Goal: Information Seeking & Learning: Find specific fact

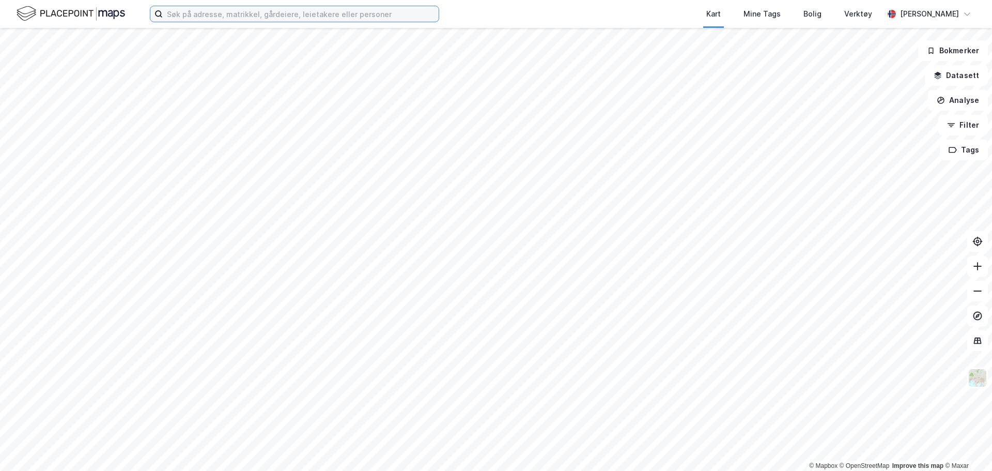
click at [334, 11] on input at bounding box center [301, 14] width 276 height 16
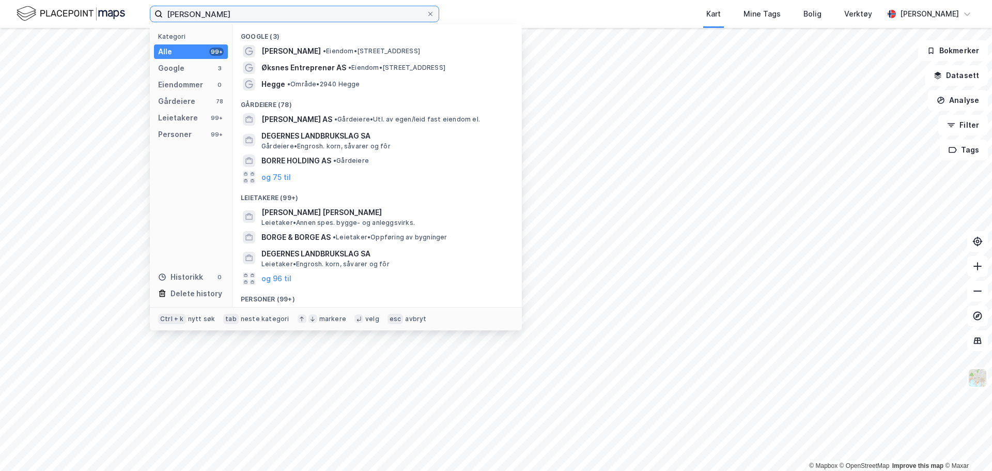
type input "[PERSON_NAME]"
click at [283, 297] on div "Personer (99+)" at bounding box center [377, 296] width 289 height 19
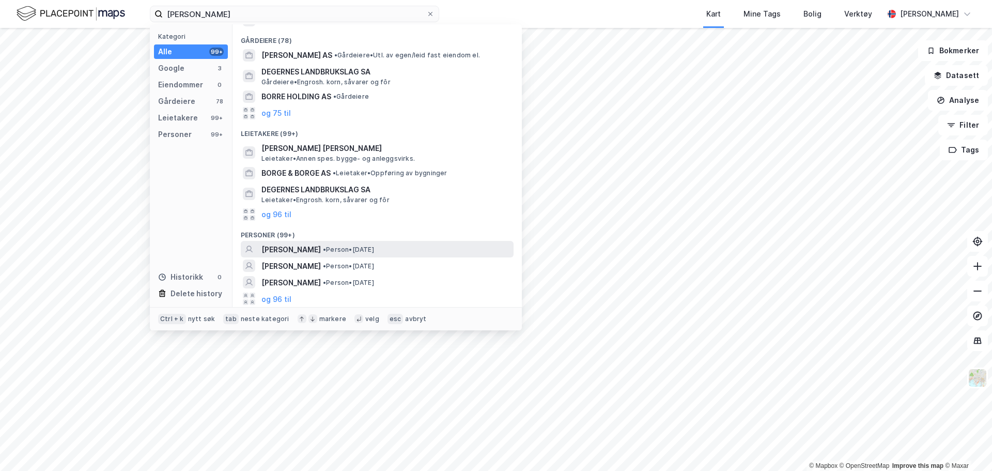
click at [314, 247] on span "[PERSON_NAME]" at bounding box center [291, 249] width 59 height 12
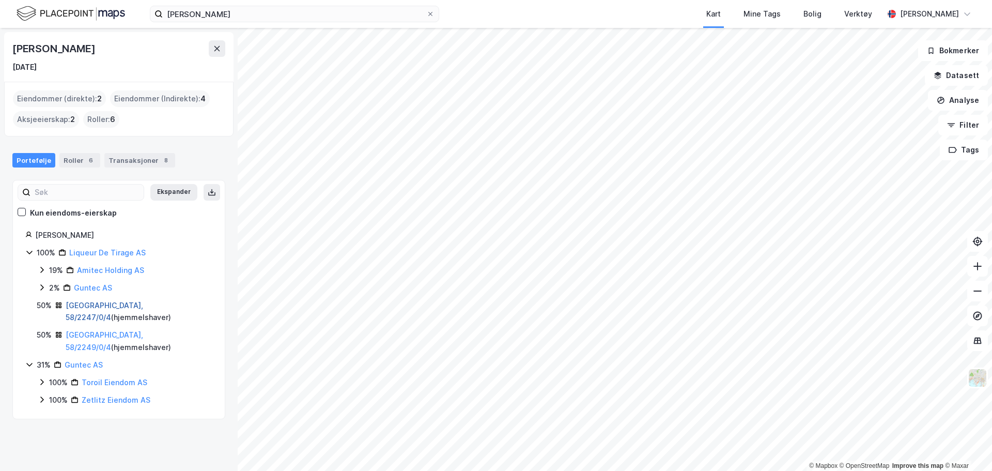
click at [124, 308] on link "[GEOGRAPHIC_DATA], 58/2247/0/4" at bounding box center [105, 311] width 78 height 21
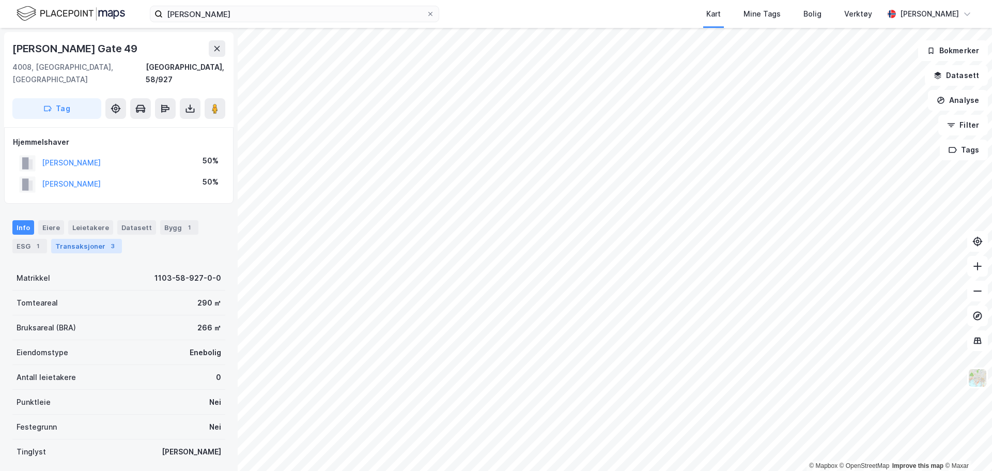
click at [85, 239] on div "Transaksjoner 3" at bounding box center [86, 246] width 71 height 14
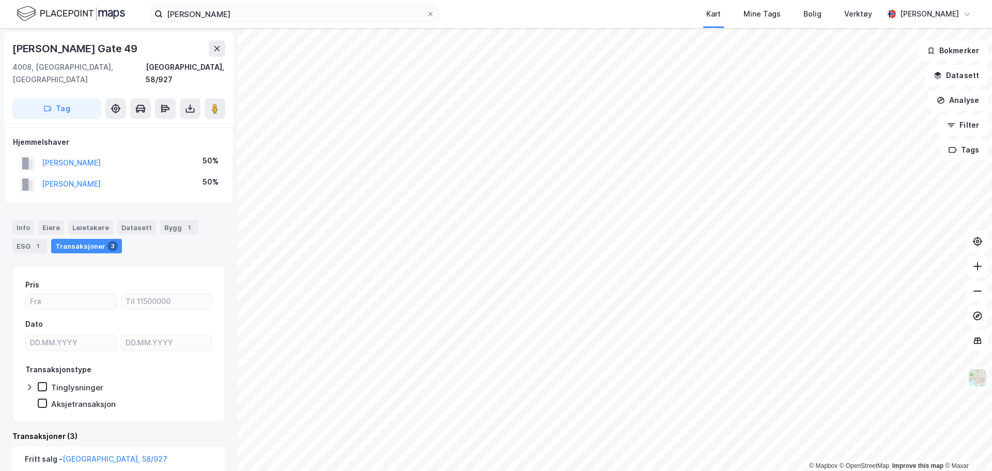
scroll to position [155, 0]
